Goal: Check status: Check status

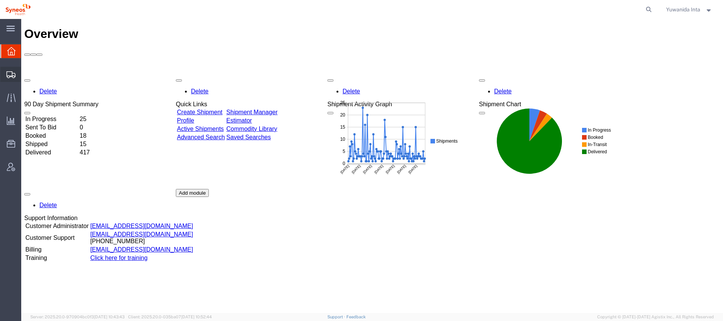
click at [0, 0] on span "Shipment Manager" at bounding box center [0, 0] width 0 height 0
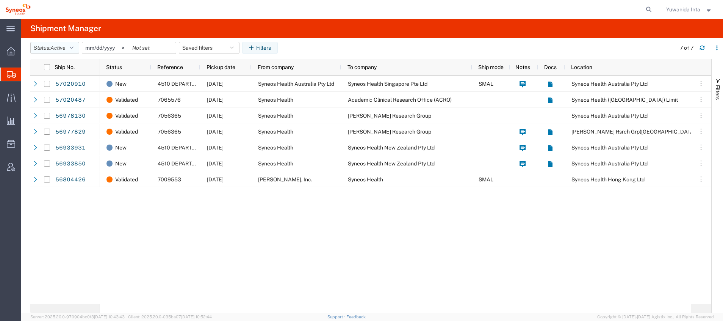
click at [74, 47] on icon "button" at bounding box center [72, 47] width 4 height 5
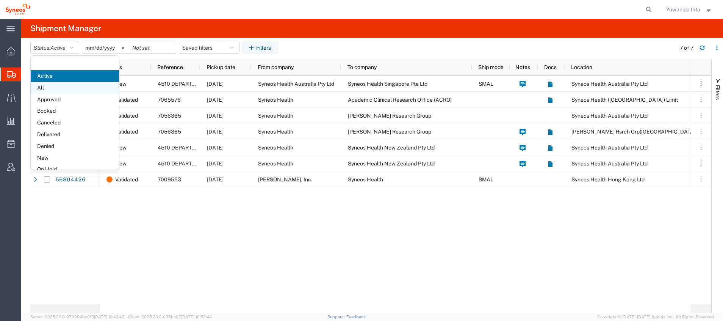
click at [53, 88] on span "All" at bounding box center [75, 88] width 88 height 12
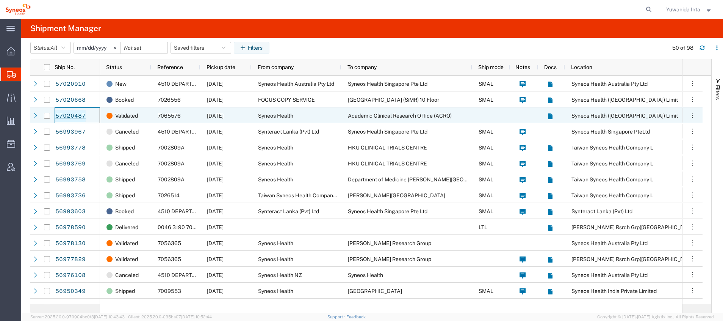
click at [72, 116] on link "57020487" at bounding box center [70, 116] width 31 height 12
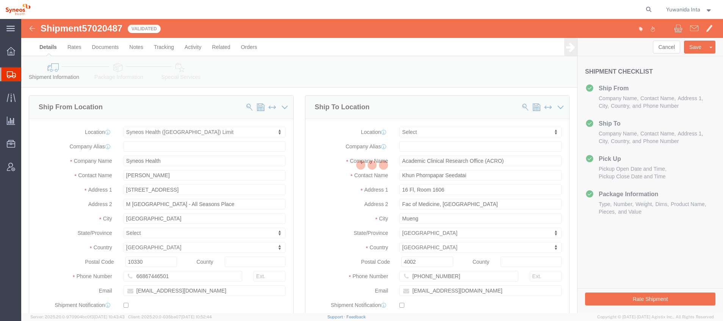
select select "48839"
select select
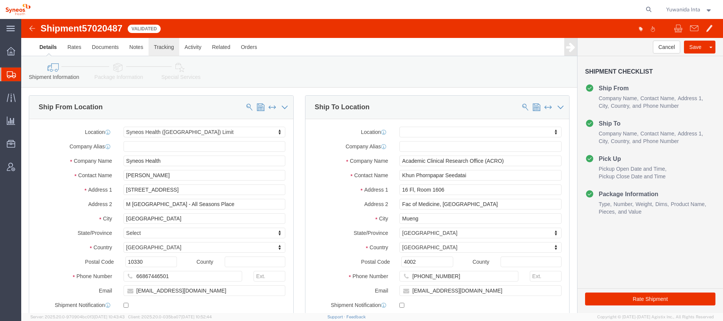
click link "Tracking"
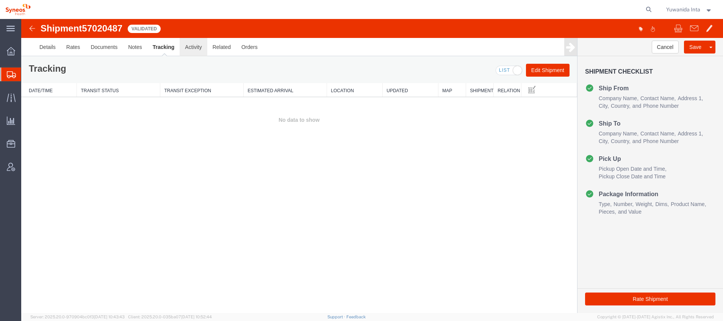
click at [200, 48] on link "Activity" at bounding box center [193, 47] width 27 height 18
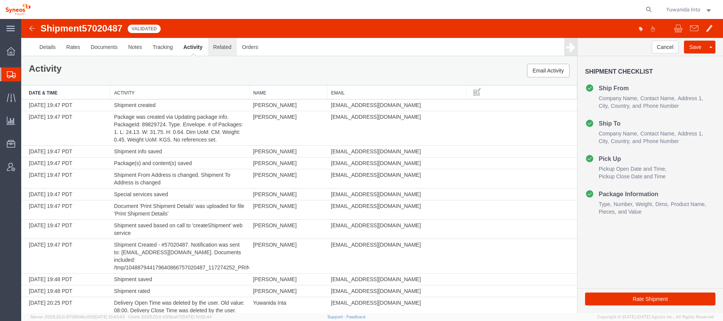
click at [217, 53] on link "Related" at bounding box center [222, 47] width 29 height 18
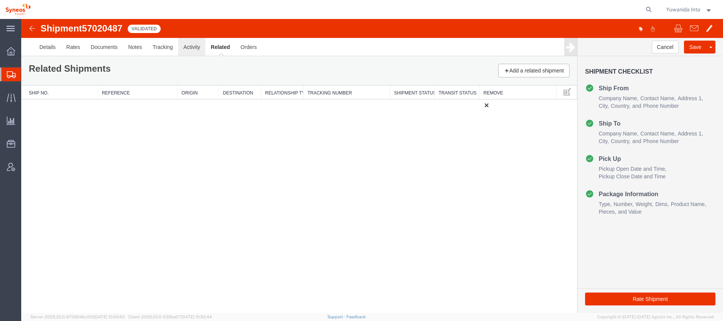
click at [189, 47] on link "Activity" at bounding box center [191, 47] width 27 height 18
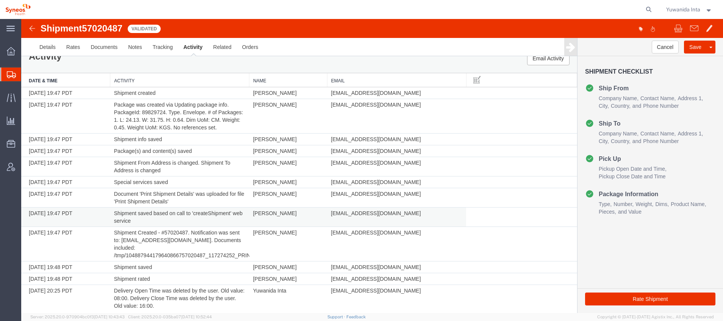
scroll to position [19, 0]
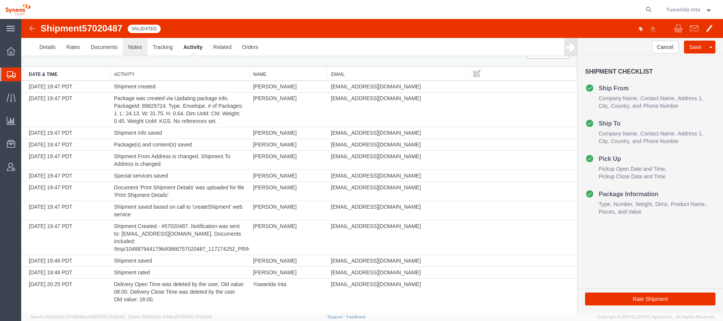
click at [132, 47] on link "Notes" at bounding box center [135, 47] width 25 height 18
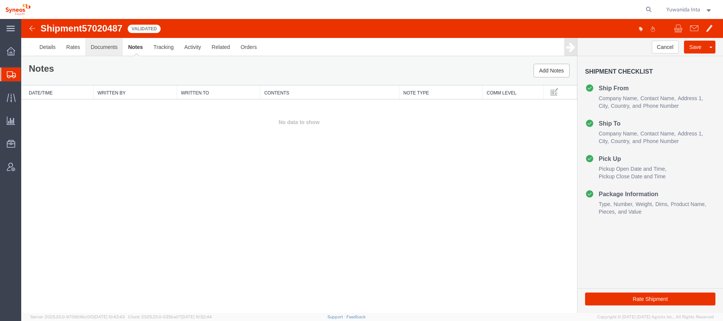
click at [106, 45] on link "Documents" at bounding box center [104, 47] width 38 height 18
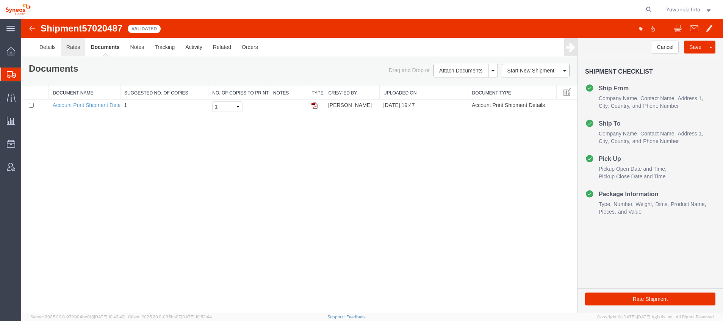
click at [76, 48] on link "Rates" at bounding box center [73, 47] width 25 height 18
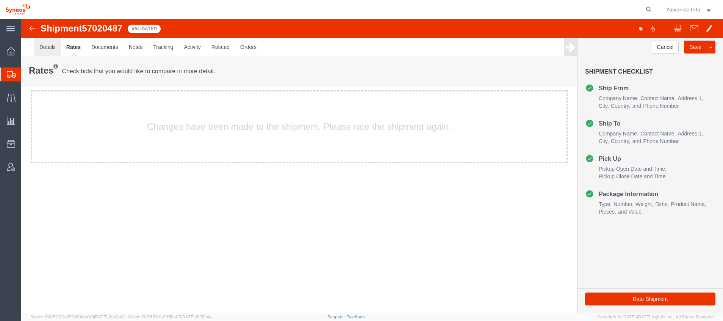
click at [49, 45] on link "Details" at bounding box center [47, 47] width 27 height 18
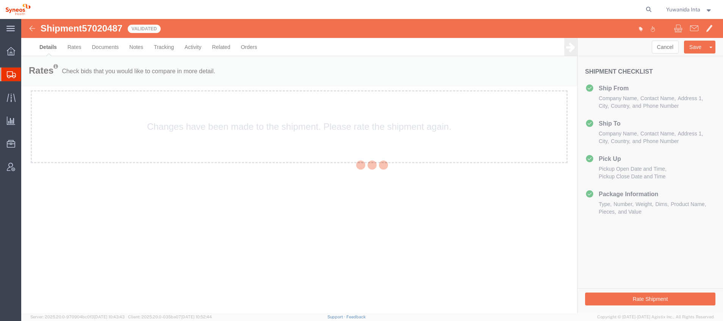
select select "48839"
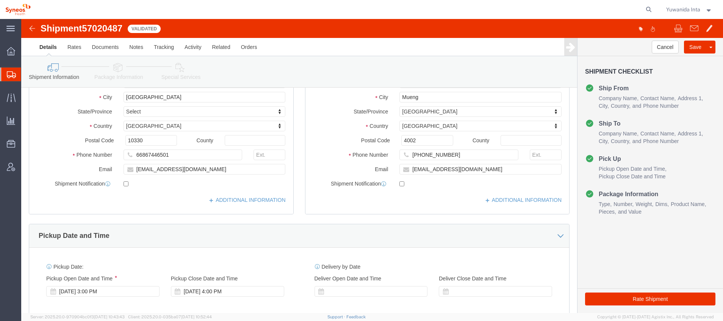
scroll to position [114, 0]
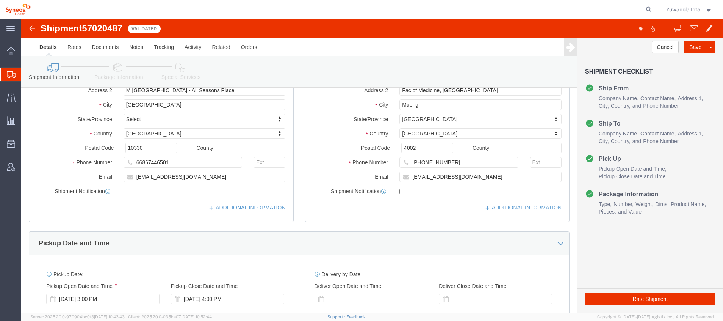
click at [0, 0] on span "Shipment Manager" at bounding box center [0, 0] width 0 height 0
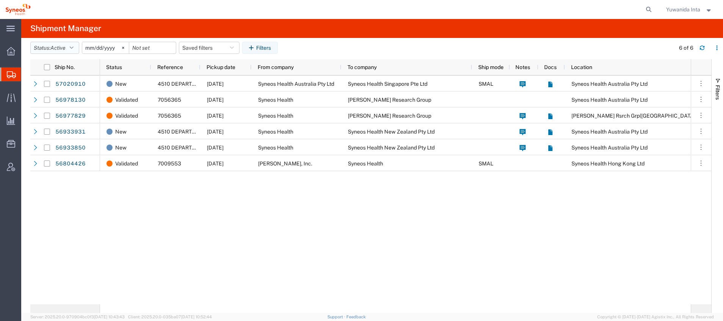
click at [74, 48] on icon "button" at bounding box center [72, 47] width 4 height 5
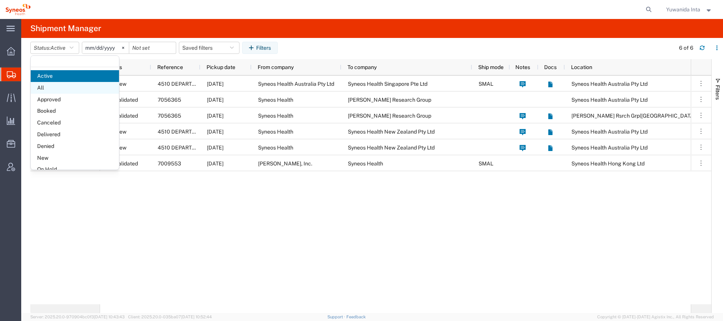
click at [67, 90] on span "All" at bounding box center [75, 88] width 88 height 12
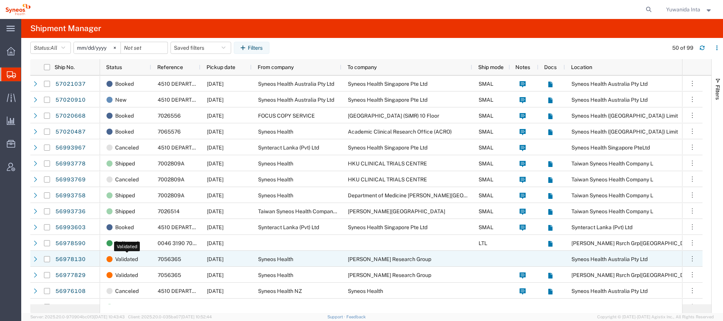
click at [133, 257] on span "Validated" at bounding box center [126, 259] width 23 height 16
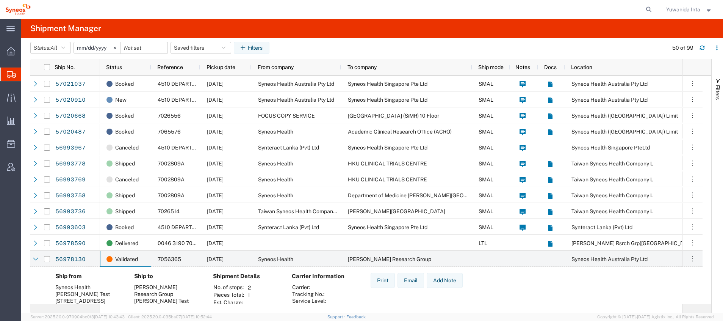
scroll to position [114, 0]
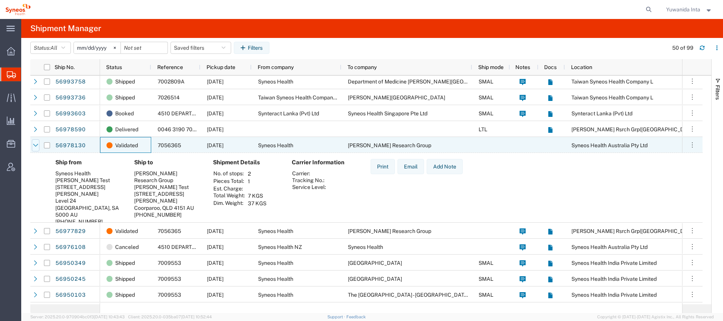
click at [37, 145] on icon at bounding box center [35, 144] width 5 height 5
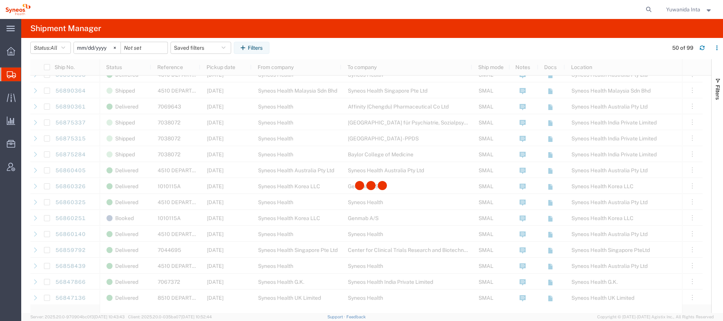
scroll to position [284, 0]
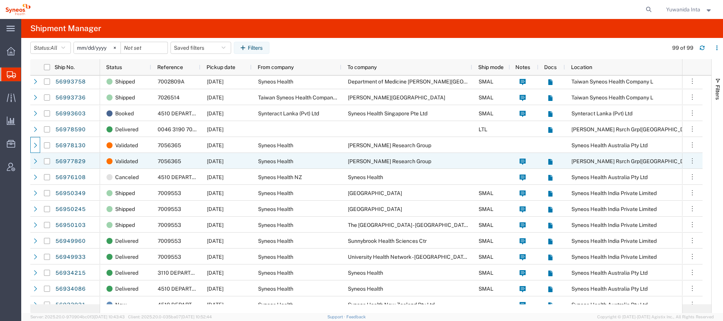
scroll to position [57, 0]
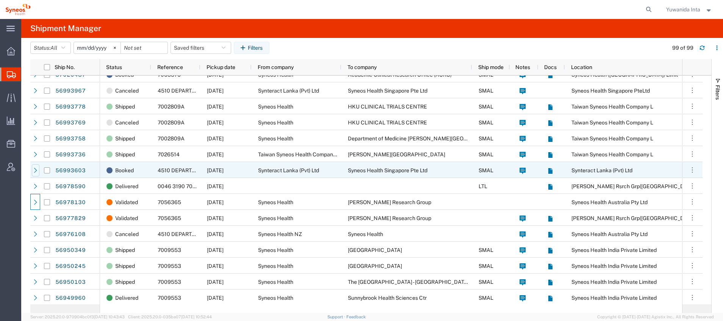
click at [34, 171] on icon at bounding box center [35, 169] width 5 height 5
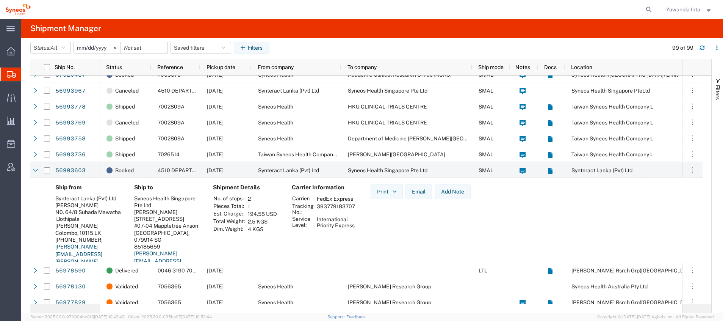
drag, startPoint x: 357, startPoint y: 206, endPoint x: 316, endPoint y: 210, distance: 41.4
click at [316, 210] on td "393779183707" at bounding box center [336, 208] width 44 height 13
copy td "393779183707"
